Goal: Task Accomplishment & Management: Use online tool/utility

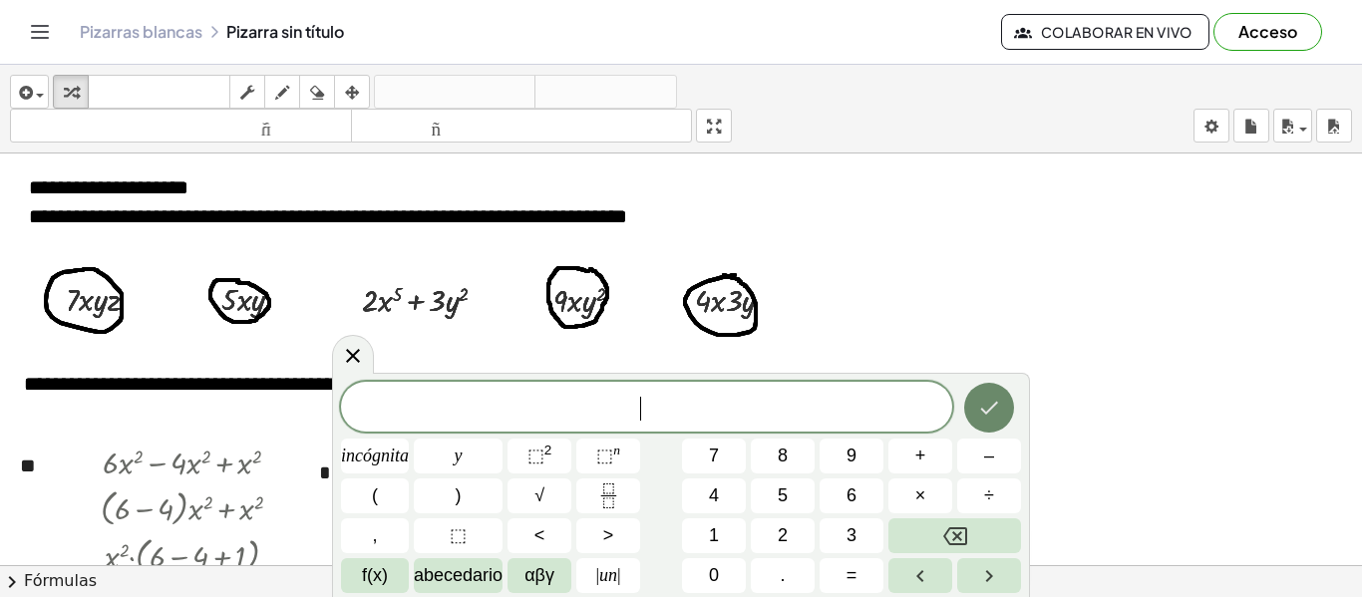
click at [993, 408] on icon "Hecho" at bounding box center [989, 408] width 24 height 24
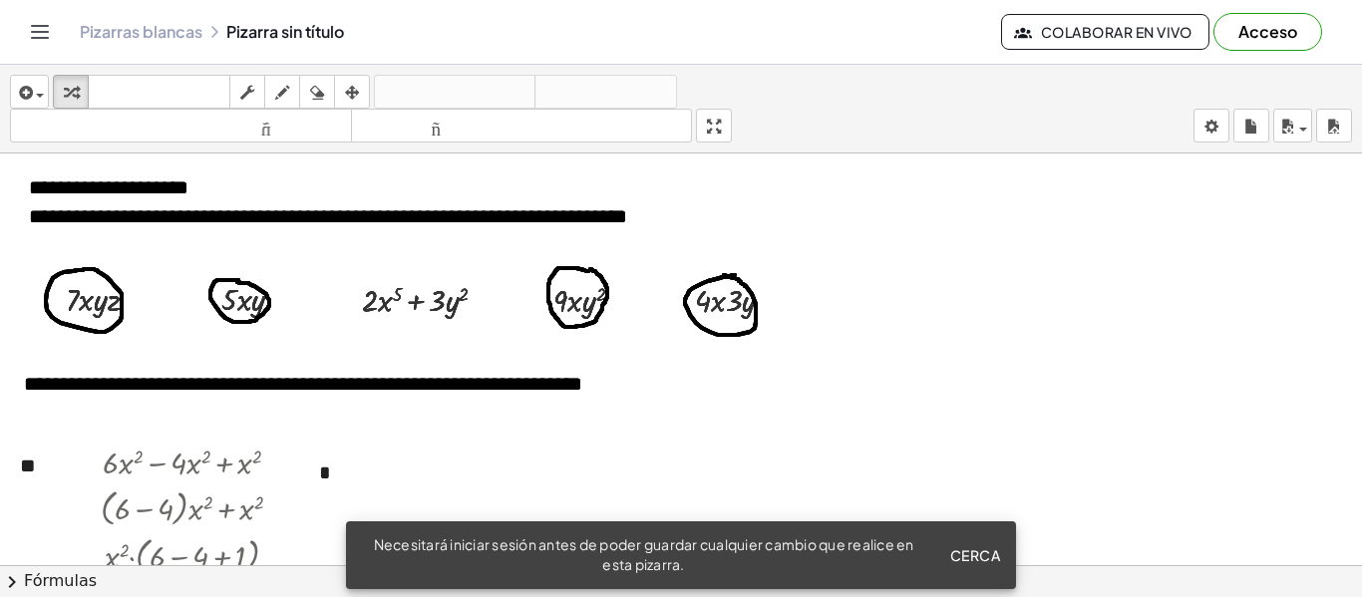
click at [38, 33] on icon "Cambiar navegación" at bounding box center [40, 32] width 24 height 24
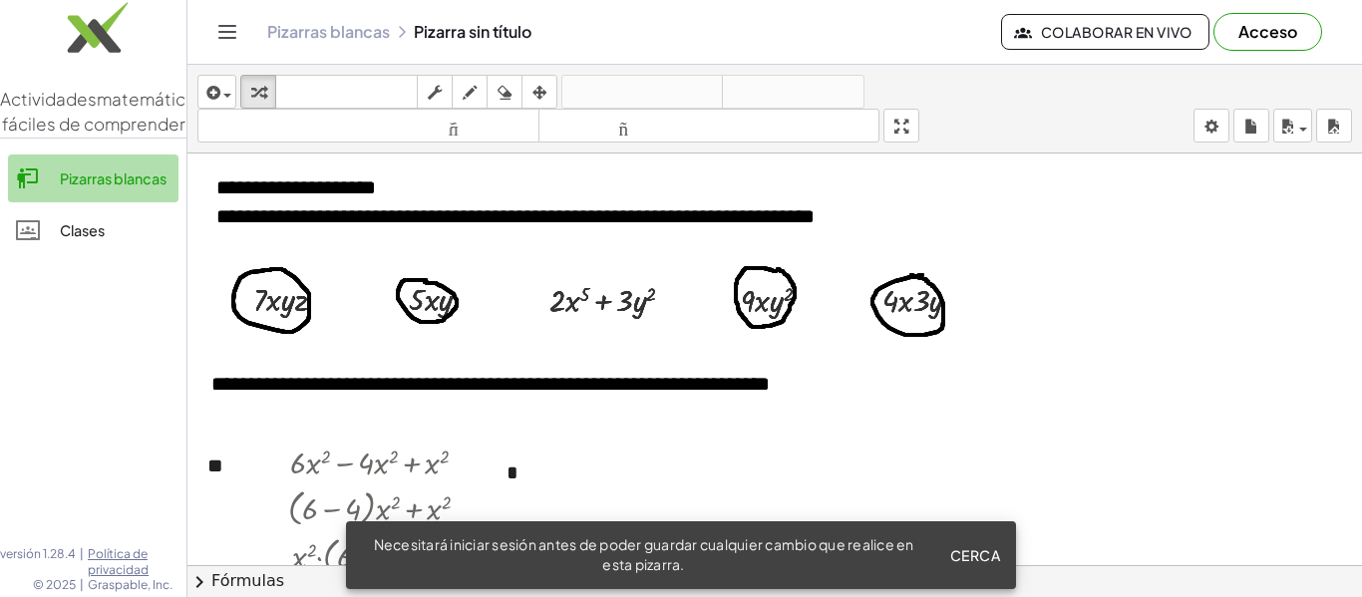
click at [139, 187] on font "Pizarras blancas" at bounding box center [113, 179] width 107 height 18
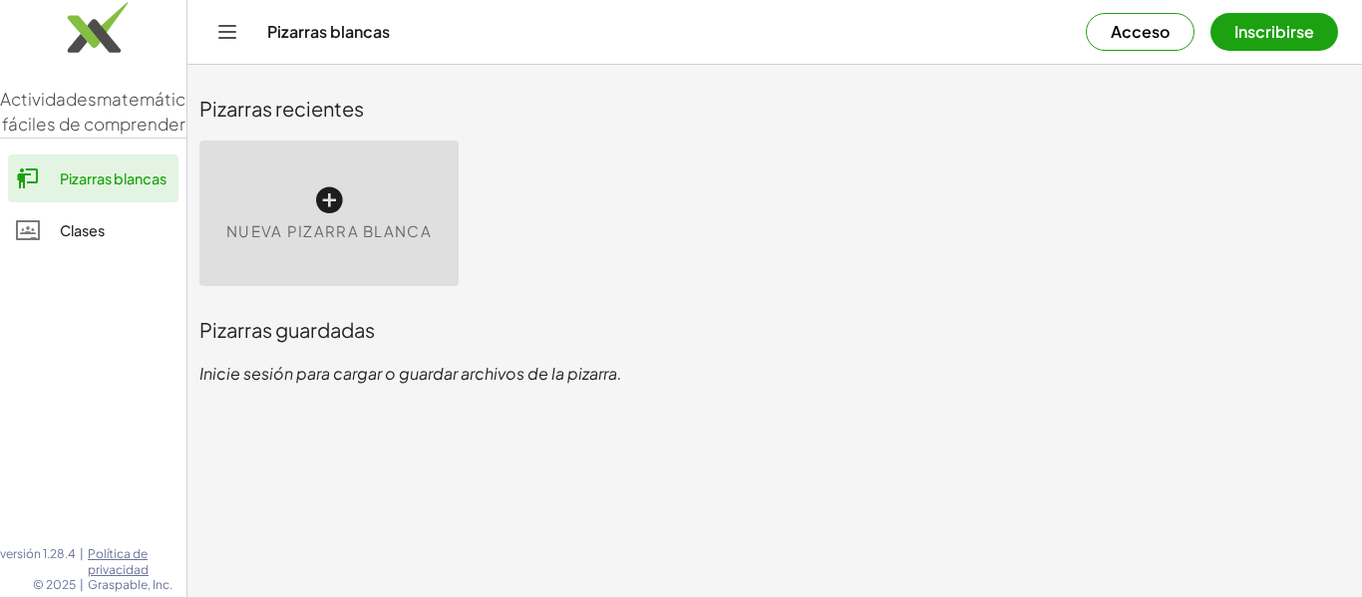
click at [308, 232] on font "Nueva pizarra blanca" at bounding box center [328, 230] width 205 height 19
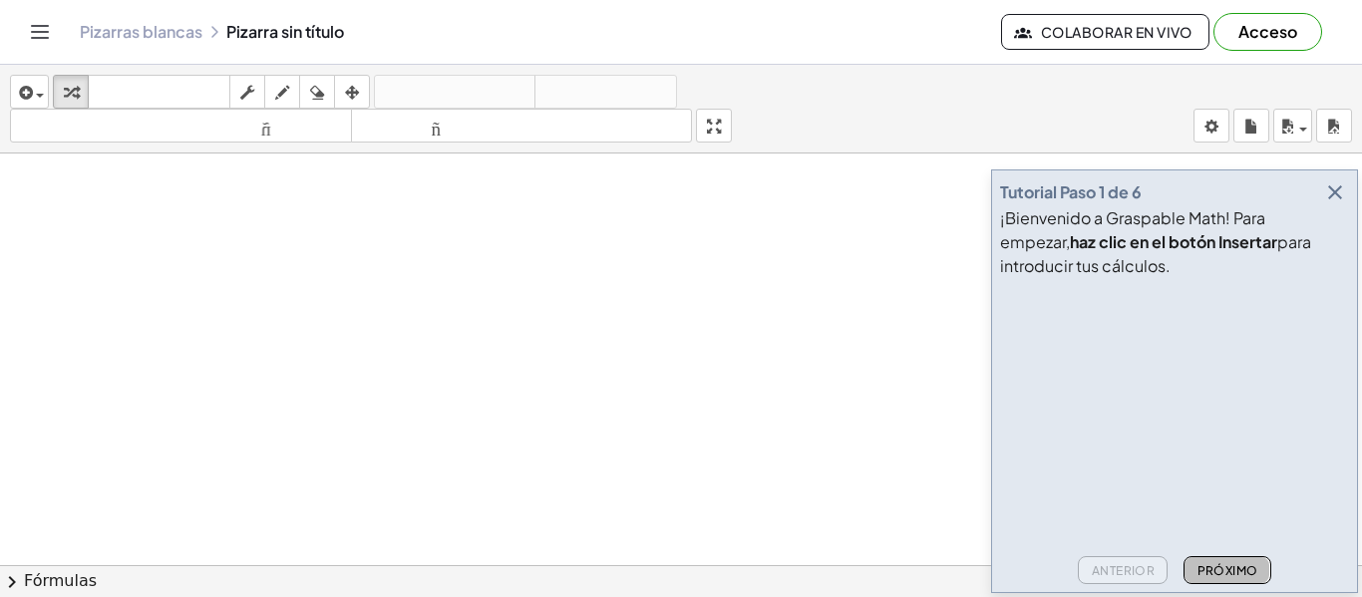
click at [1224, 575] on font "Próximo" at bounding box center [1228, 570] width 61 height 15
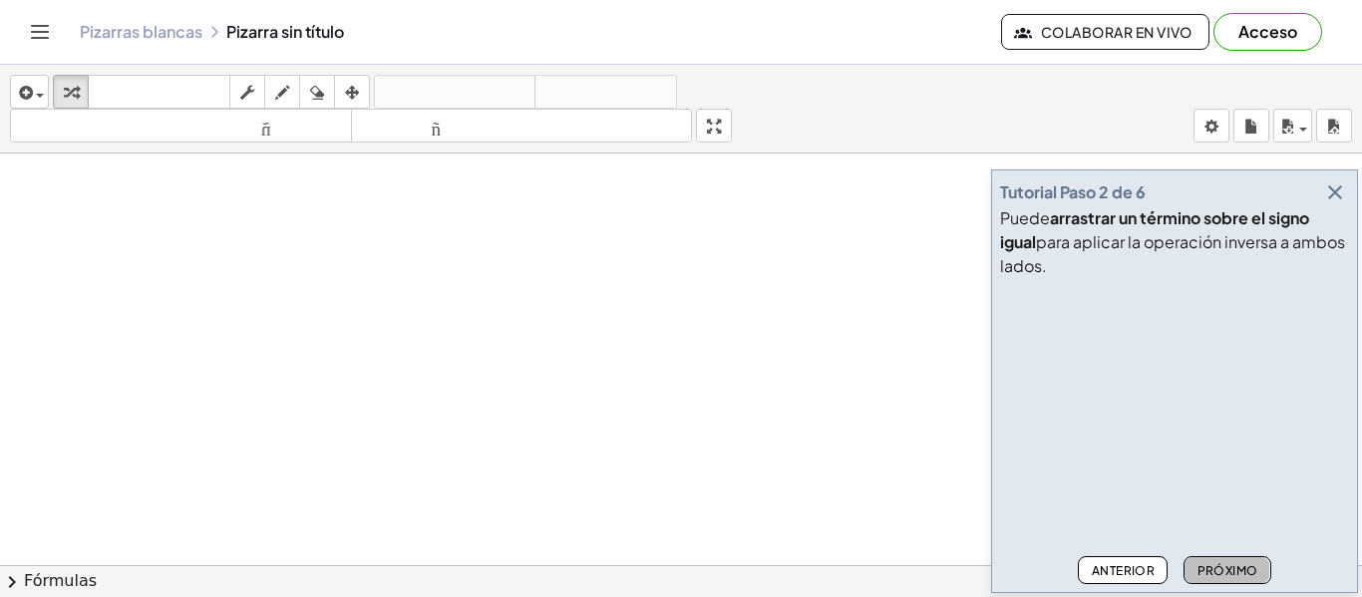
click at [1224, 575] on font "Próximo" at bounding box center [1228, 570] width 61 height 15
click at [1220, 564] on font "Próximo" at bounding box center [1228, 570] width 61 height 15
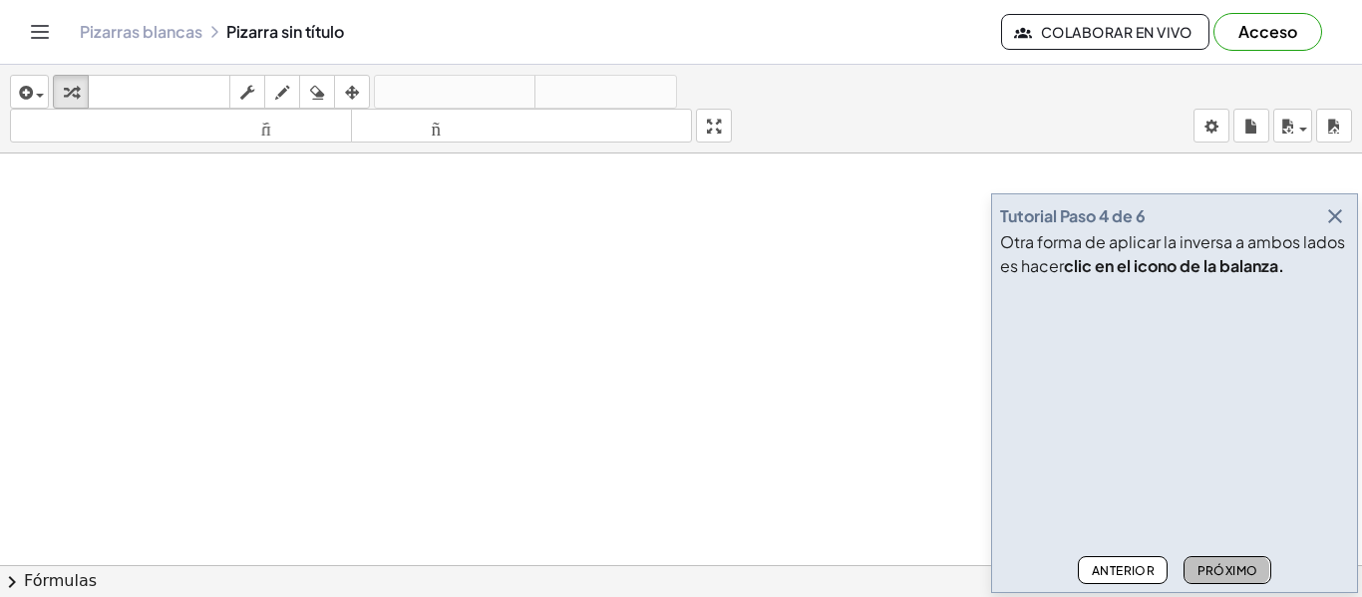
click at [1220, 564] on font "Próximo" at bounding box center [1228, 570] width 61 height 15
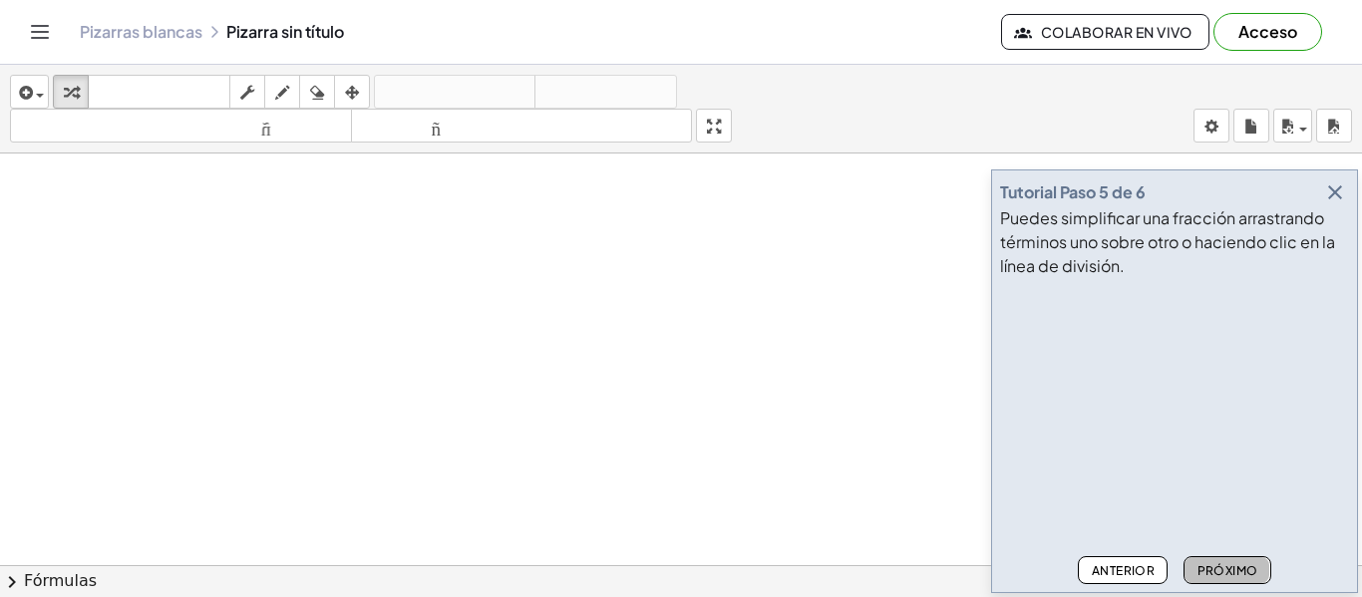
click at [1220, 564] on font "Próximo" at bounding box center [1228, 570] width 61 height 15
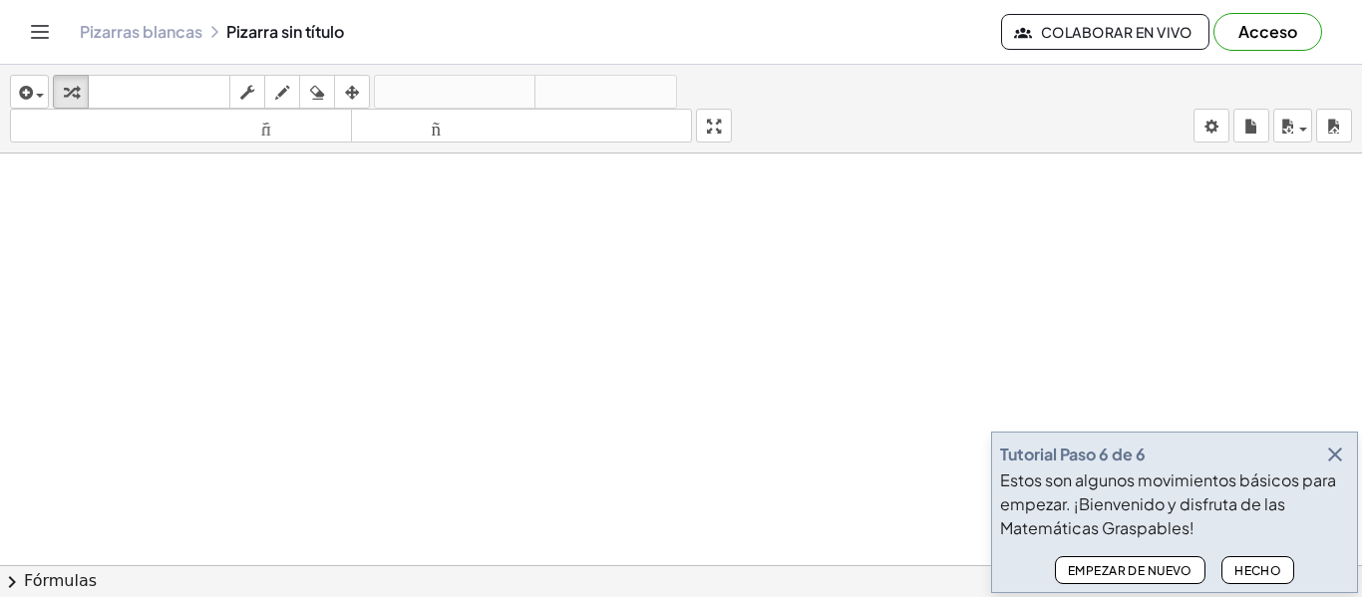
click at [1247, 566] on font "Hecho" at bounding box center [1258, 570] width 47 height 15
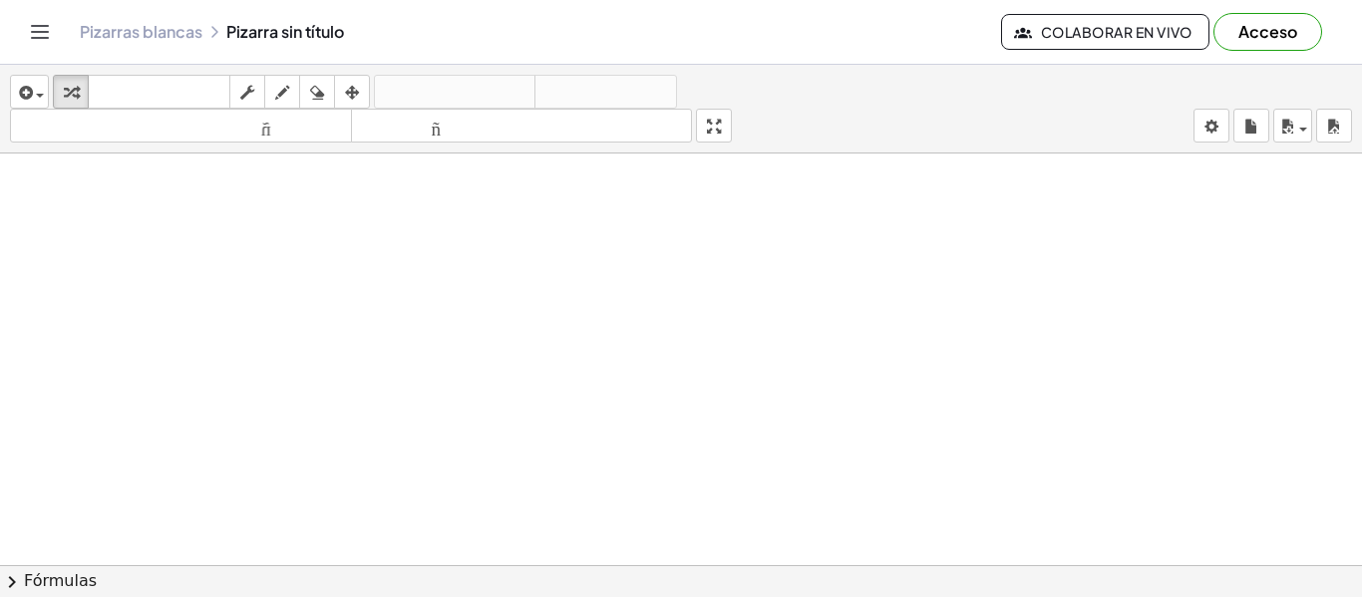
click at [1156, 26] on font "Colaborar en vivo" at bounding box center [1117, 32] width 152 height 18
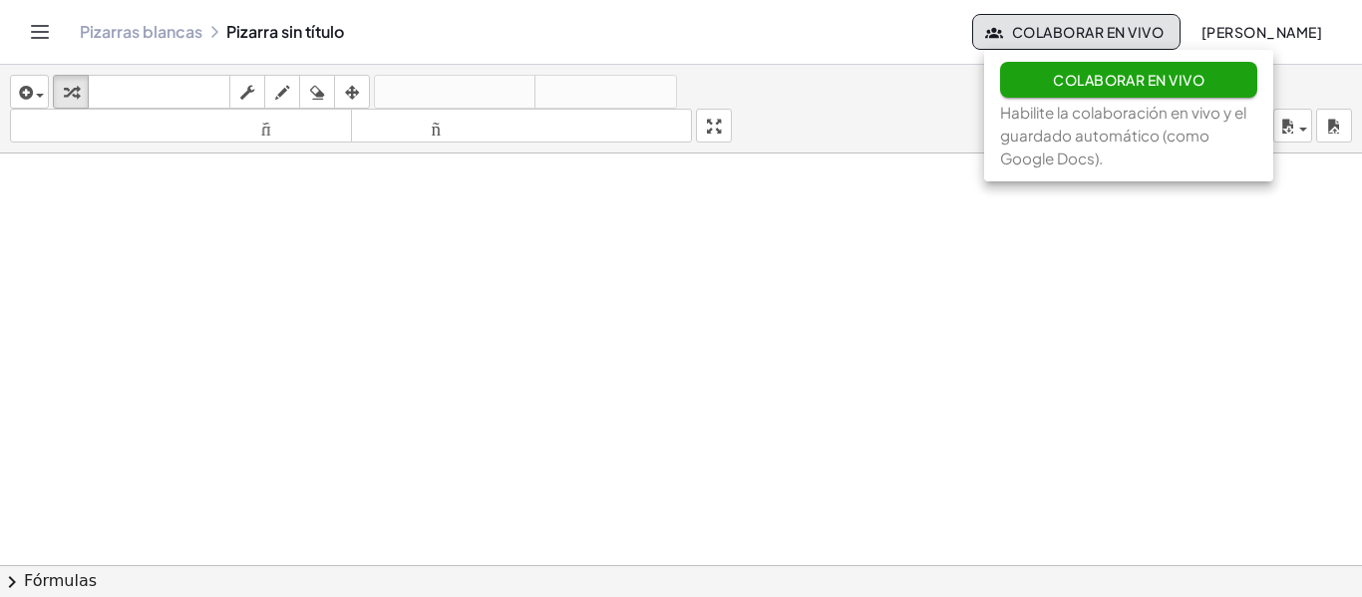
click at [1110, 84] on font "Colaborar en vivo" at bounding box center [1129, 80] width 152 height 18
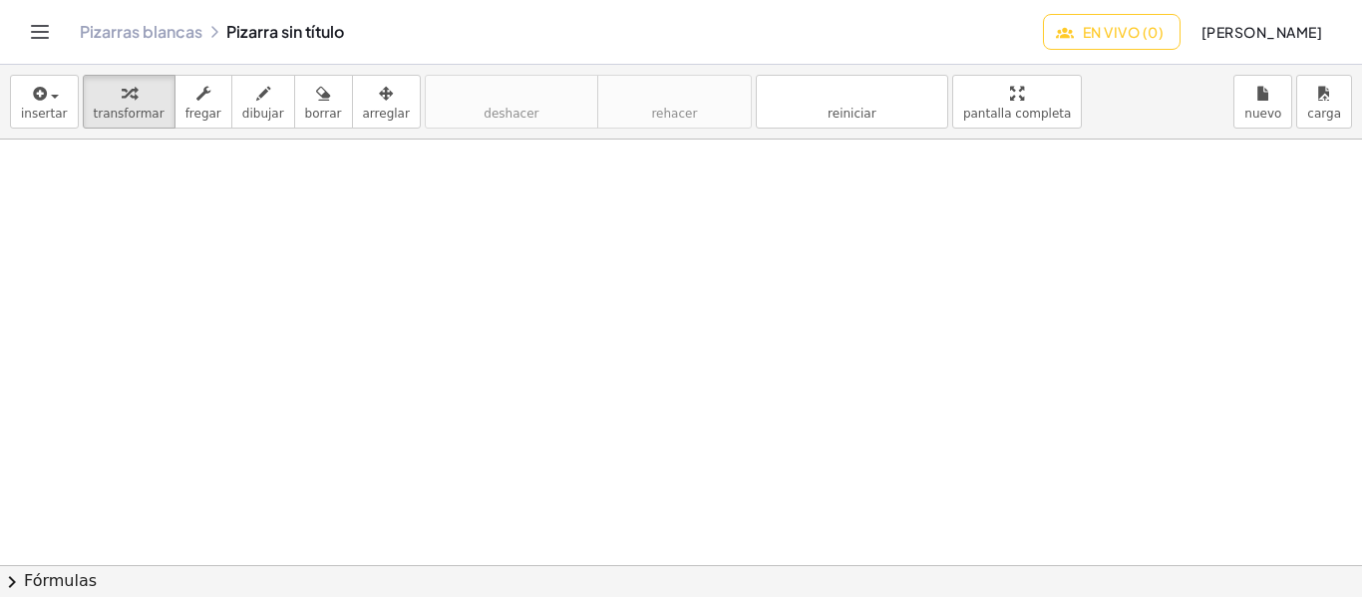
click at [929, 307] on div at bounding box center [681, 566] width 1362 height 852
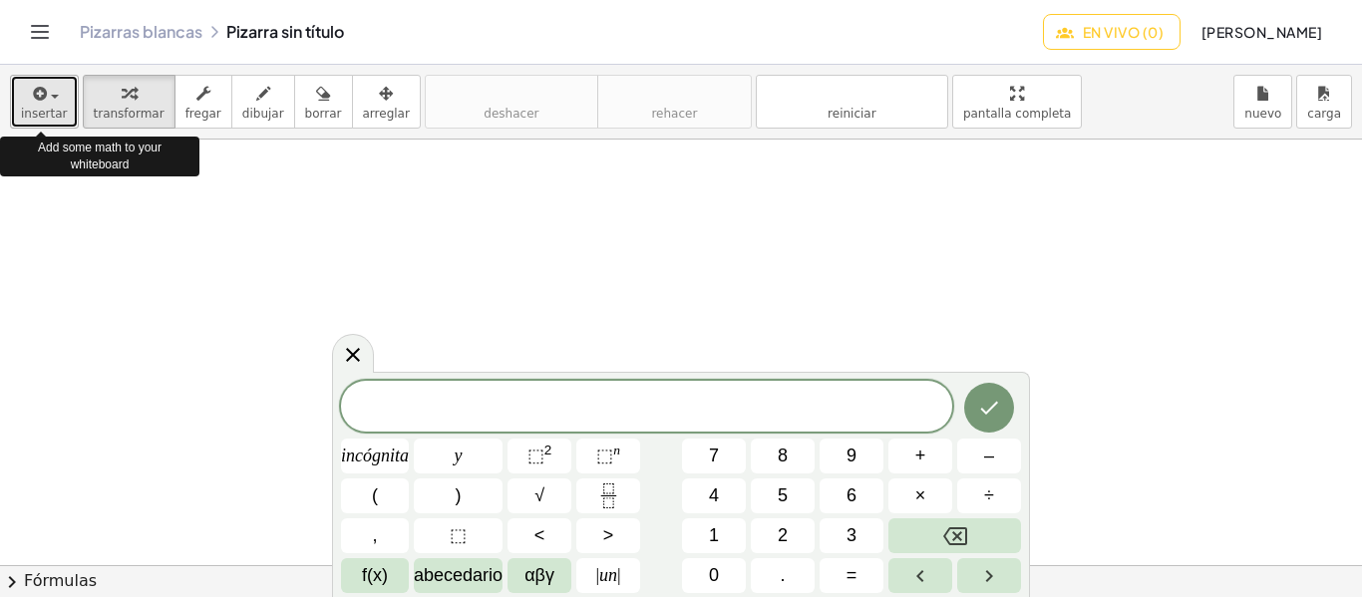
click at [53, 103] on div "button" at bounding box center [44, 93] width 47 height 24
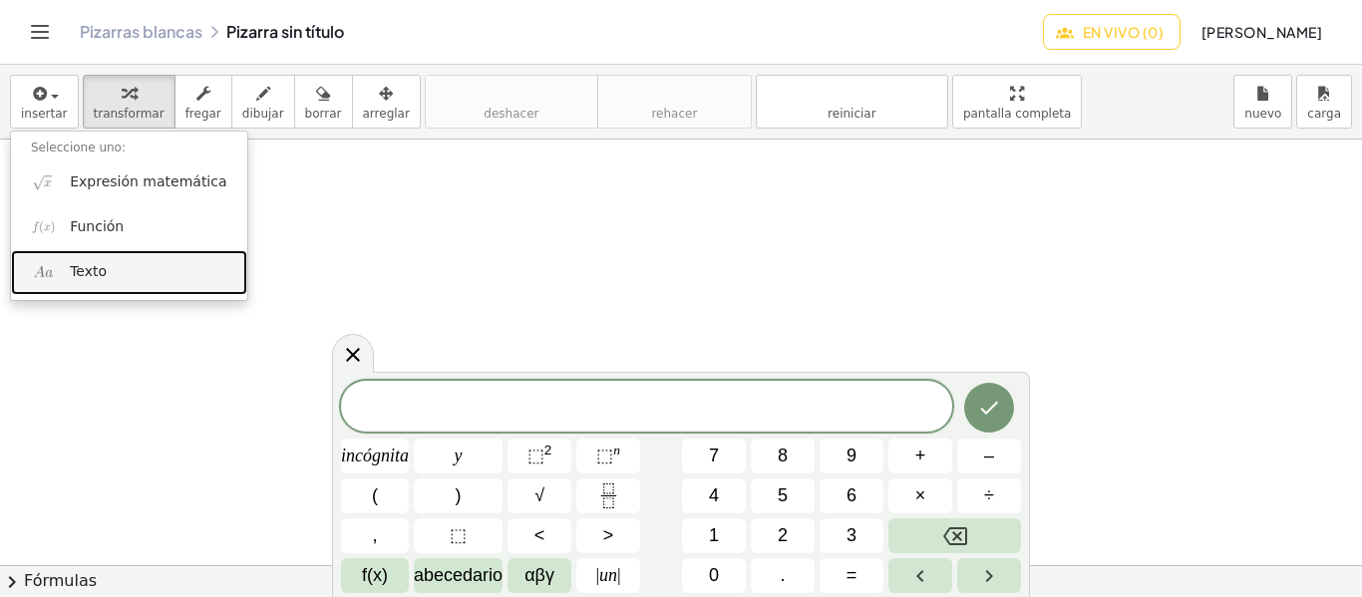
click at [121, 264] on link "Texto" at bounding box center [129, 272] width 236 height 45
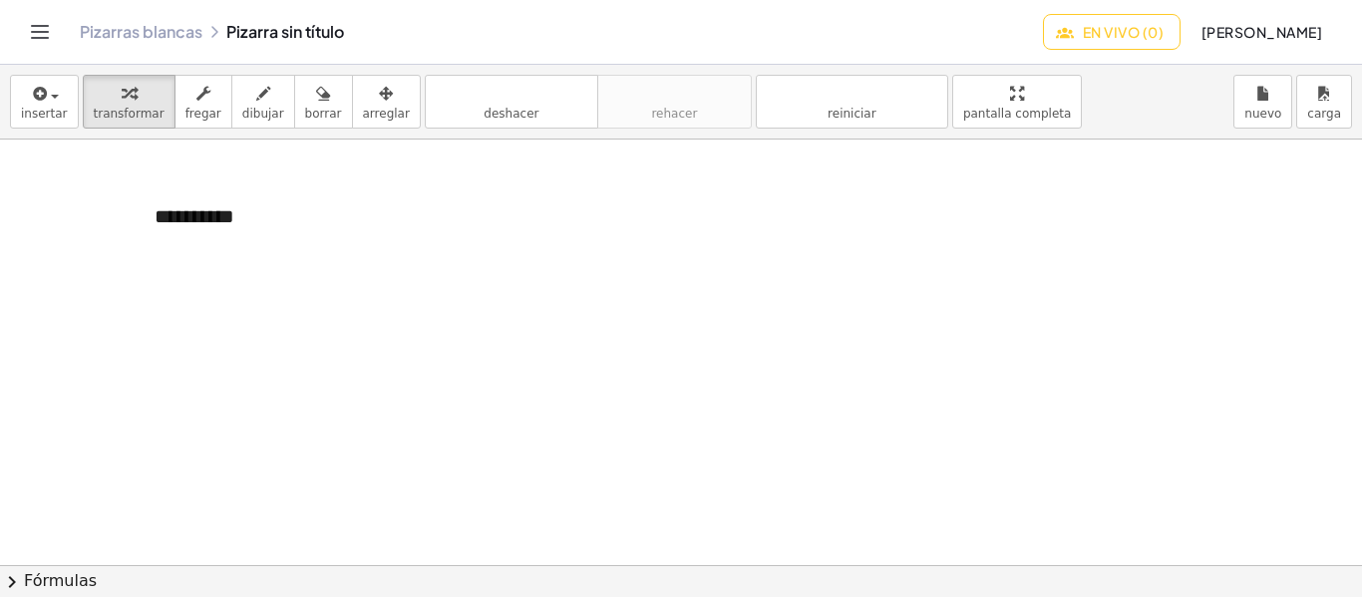
click at [542, 438] on div at bounding box center [681, 566] width 1362 height 852
click at [352, 125] on button "arreglar" at bounding box center [386, 102] width 69 height 54
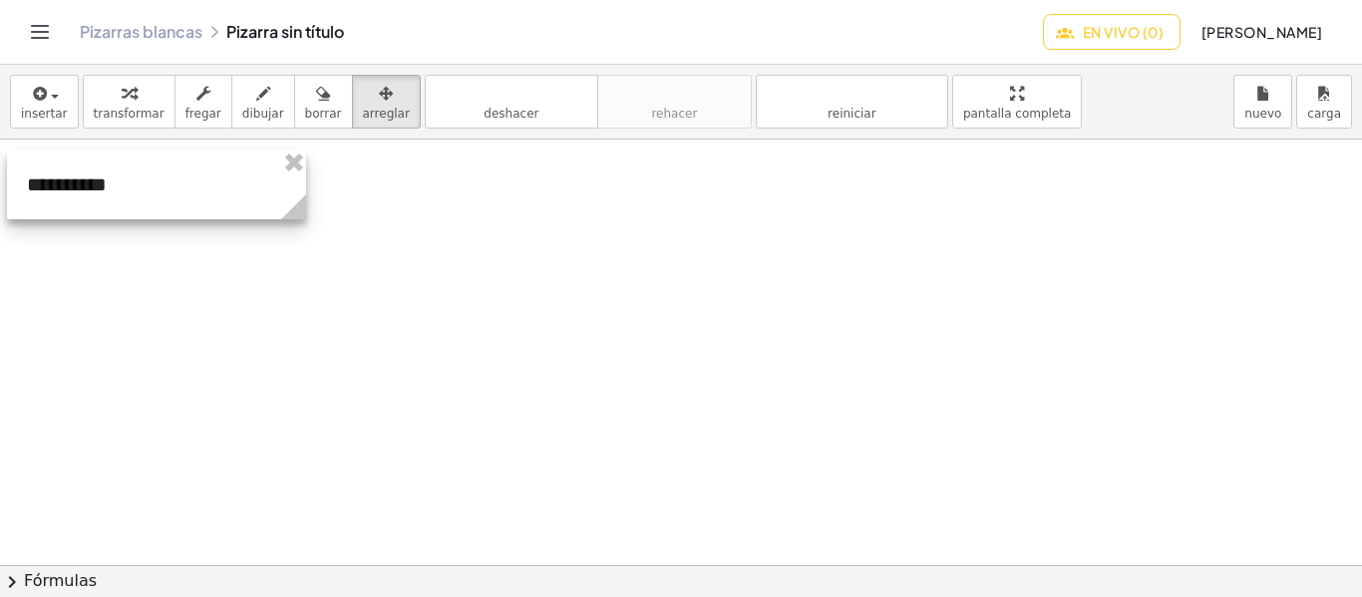
drag, startPoint x: 283, startPoint y: 214, endPoint x: 156, endPoint y: 183, distance: 131.6
click at [156, 183] on div at bounding box center [156, 185] width 299 height 69
click at [414, 312] on div at bounding box center [681, 566] width 1362 height 852
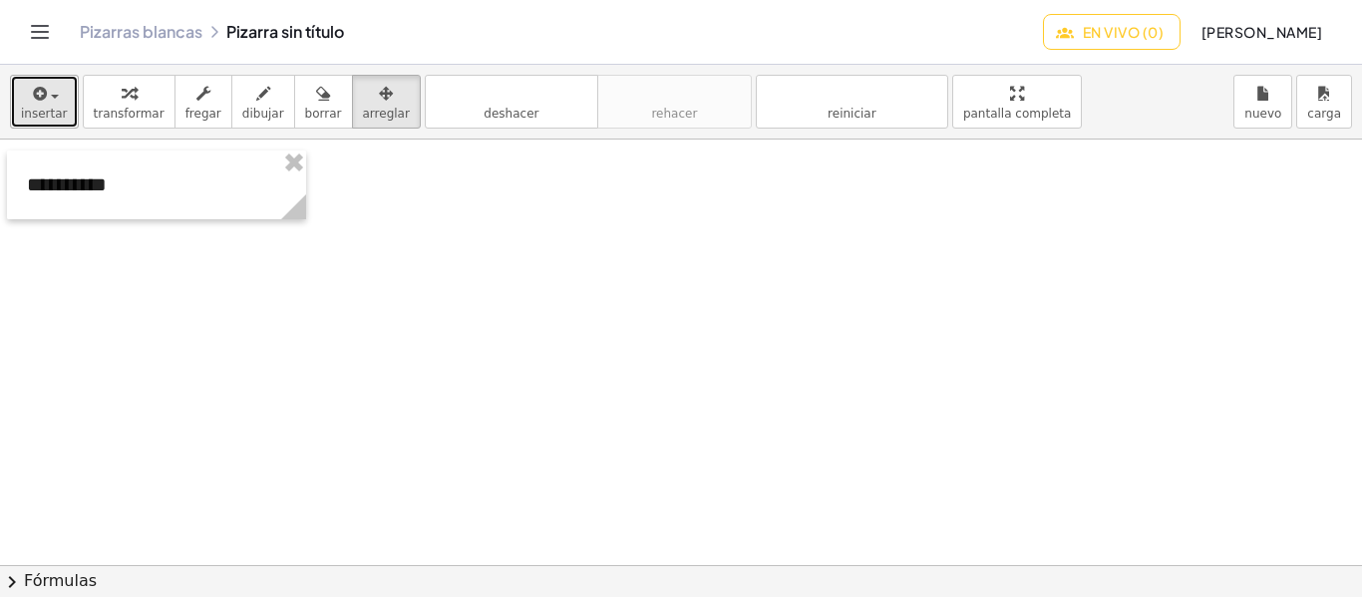
click at [36, 108] on font "insertar" at bounding box center [44, 114] width 47 height 14
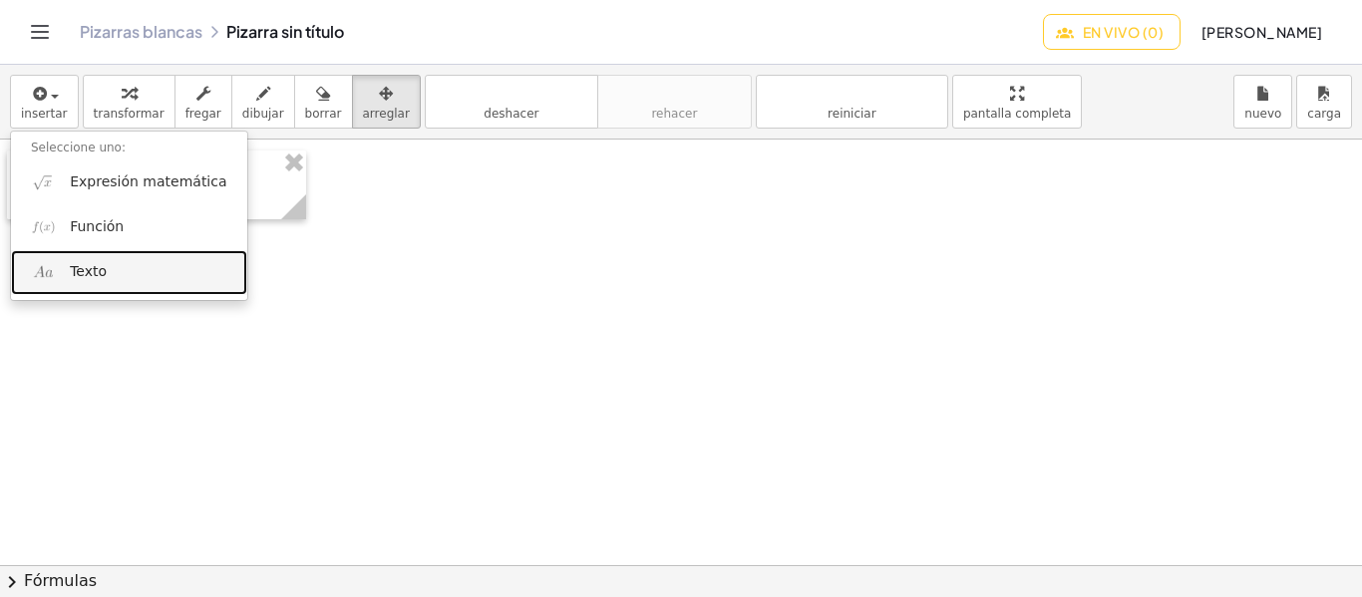
click at [82, 267] on font "Texto" at bounding box center [88, 271] width 37 height 16
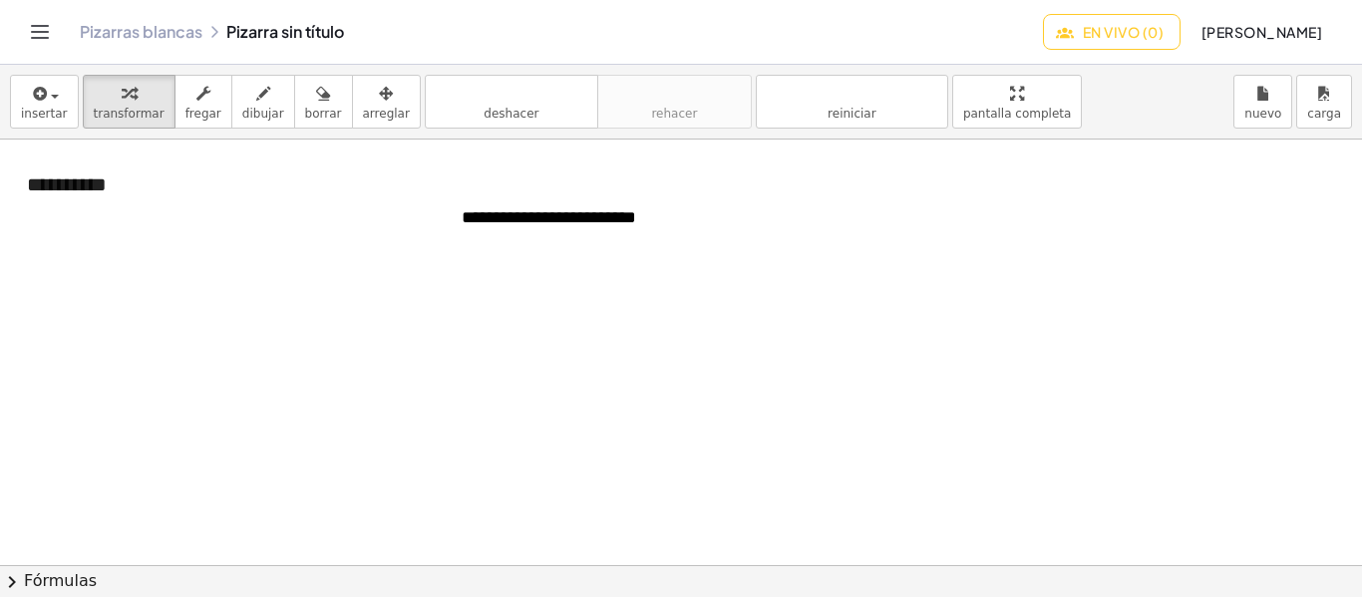
click at [331, 71] on div "insertar Seleccione uno: Expresión matemática Función Texto transformar fregar …" at bounding box center [681, 102] width 1362 height 75
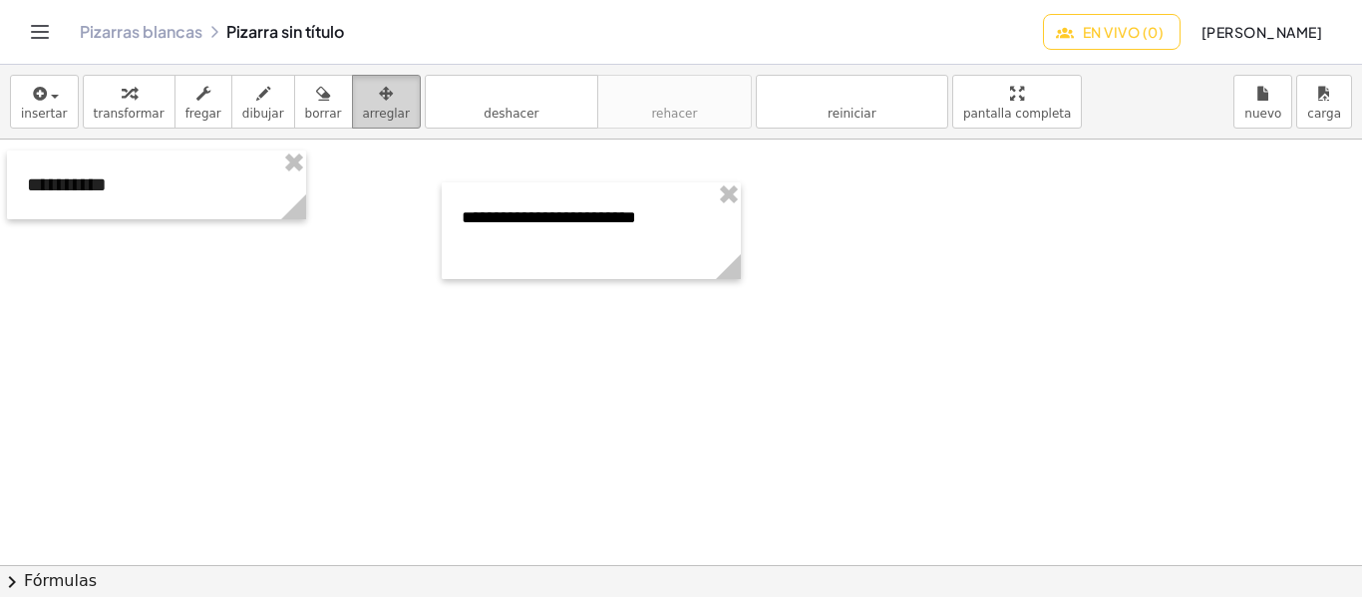
click at [379, 97] on icon "button" at bounding box center [386, 94] width 14 height 24
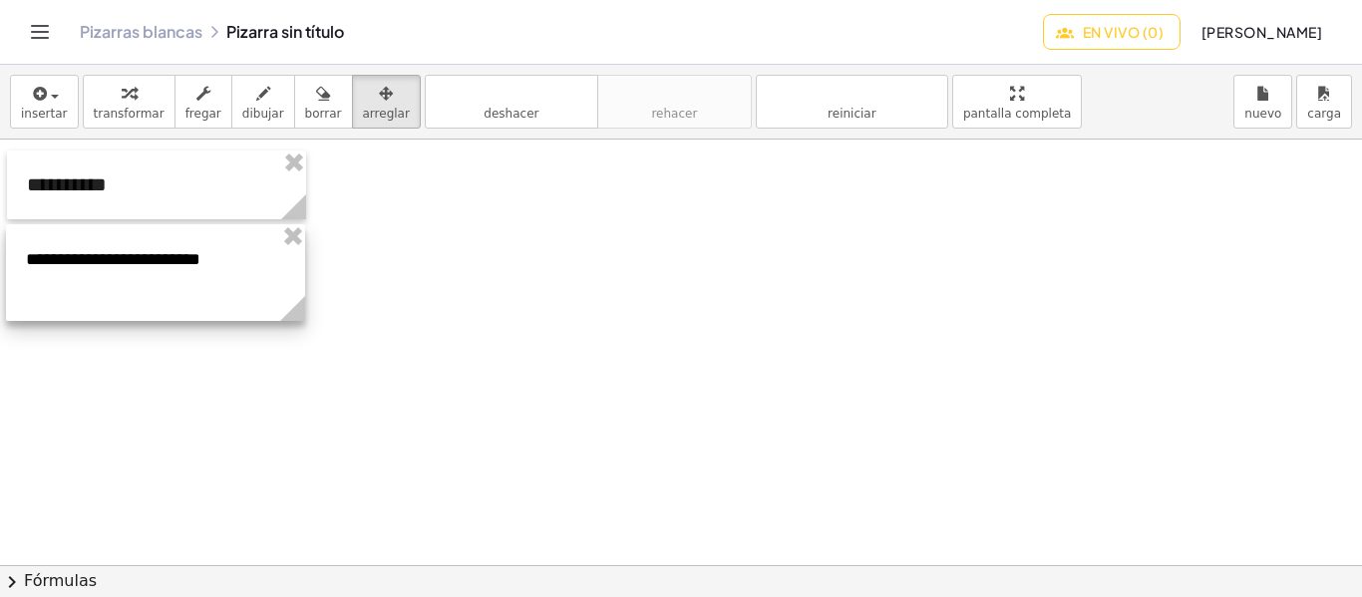
drag, startPoint x: 664, startPoint y: 229, endPoint x: 228, endPoint y: 271, distance: 437.8
click at [228, 271] on div at bounding box center [155, 272] width 299 height 97
click at [252, 293] on div at bounding box center [155, 272] width 299 height 97
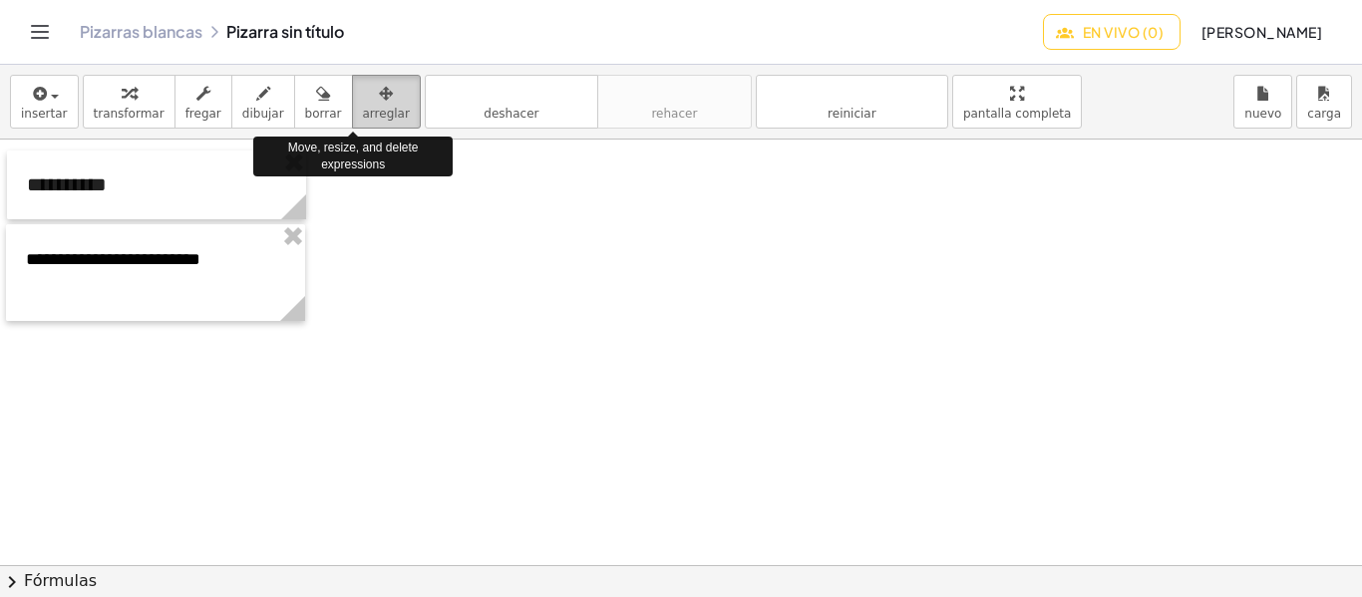
click at [363, 107] on font "arreglar" at bounding box center [386, 114] width 47 height 14
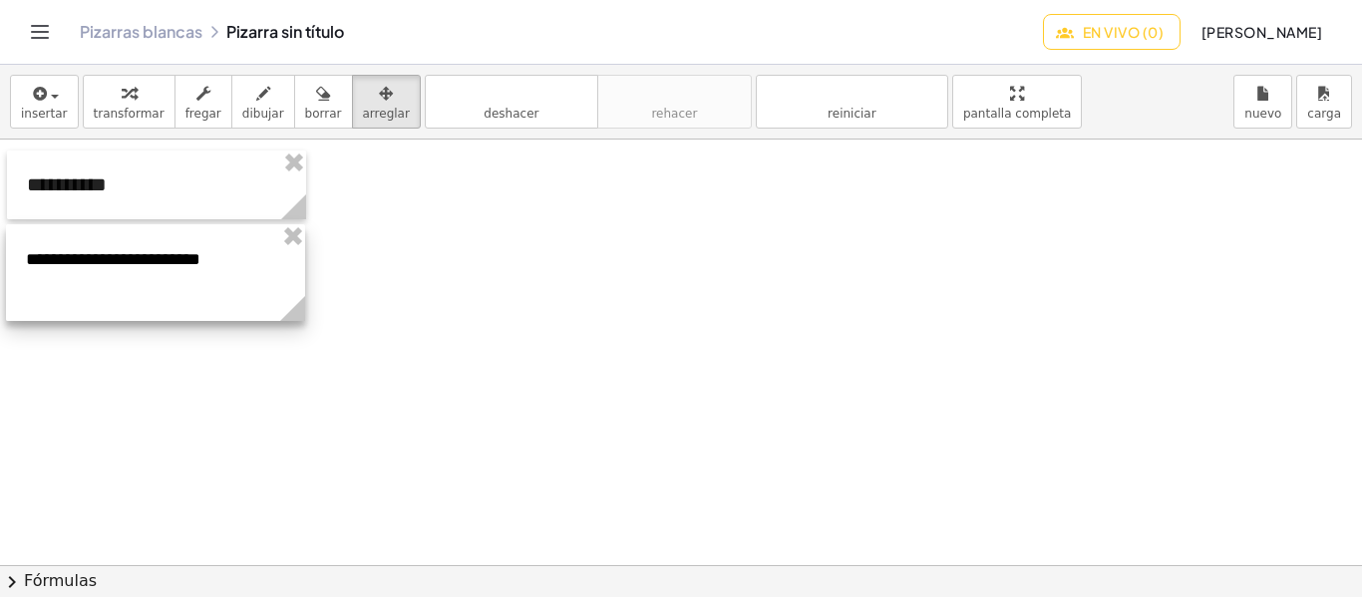
click at [191, 304] on div at bounding box center [155, 272] width 299 height 97
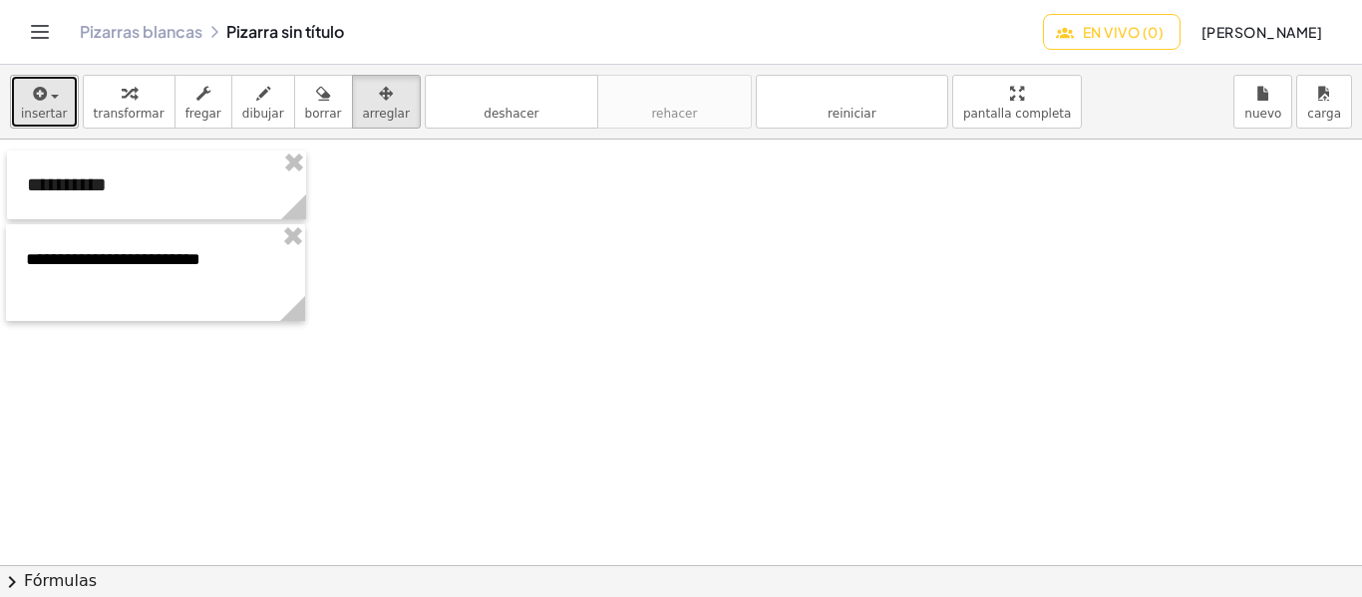
click at [58, 95] on div "button" at bounding box center [44, 93] width 47 height 24
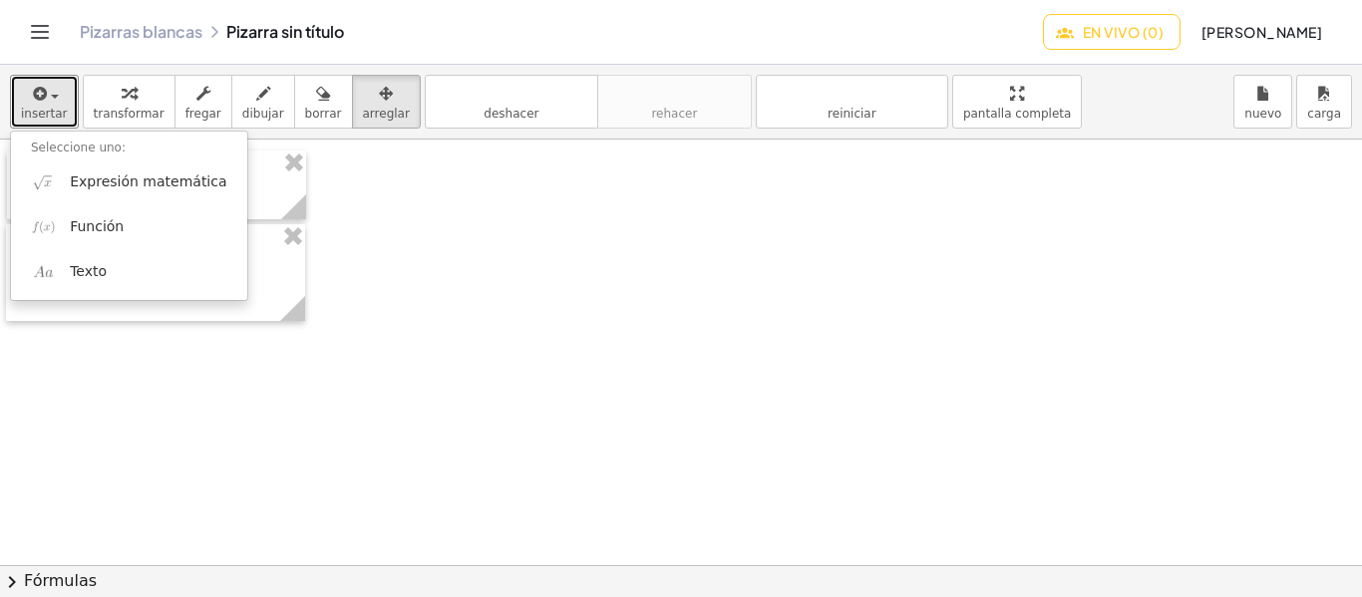
click at [439, 238] on div at bounding box center [681, 566] width 1362 height 852
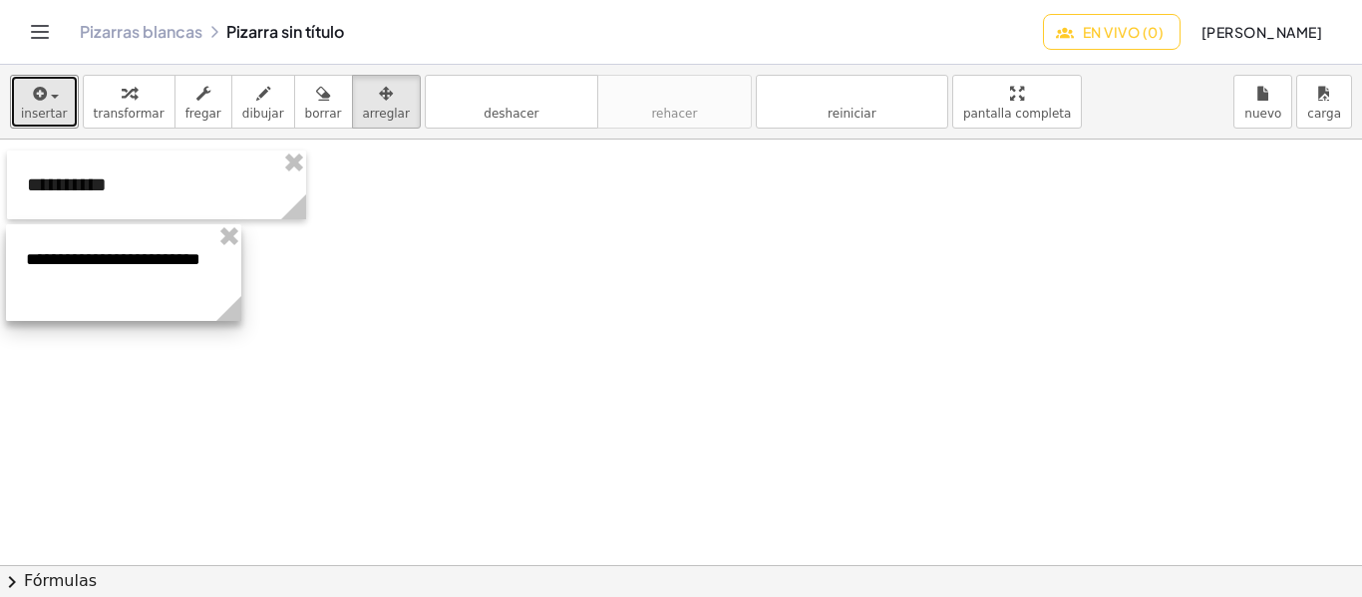
drag, startPoint x: 298, startPoint y: 320, endPoint x: 234, endPoint y: 284, distance: 73.2
click at [234, 284] on div "**********" at bounding box center [123, 272] width 235 height 97
click at [166, 321] on div "**********" at bounding box center [123, 272] width 235 height 97
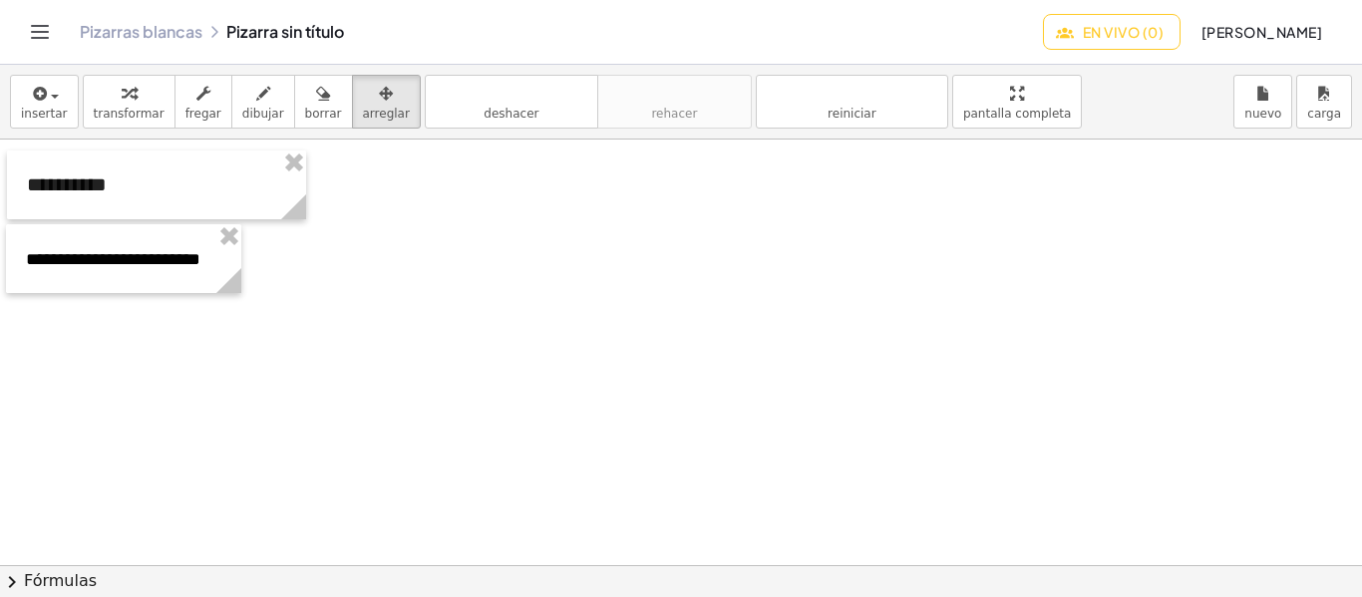
click at [401, 296] on div at bounding box center [681, 566] width 1362 height 852
